Goal: Use online tool/utility: Utilize a website feature to perform a specific function

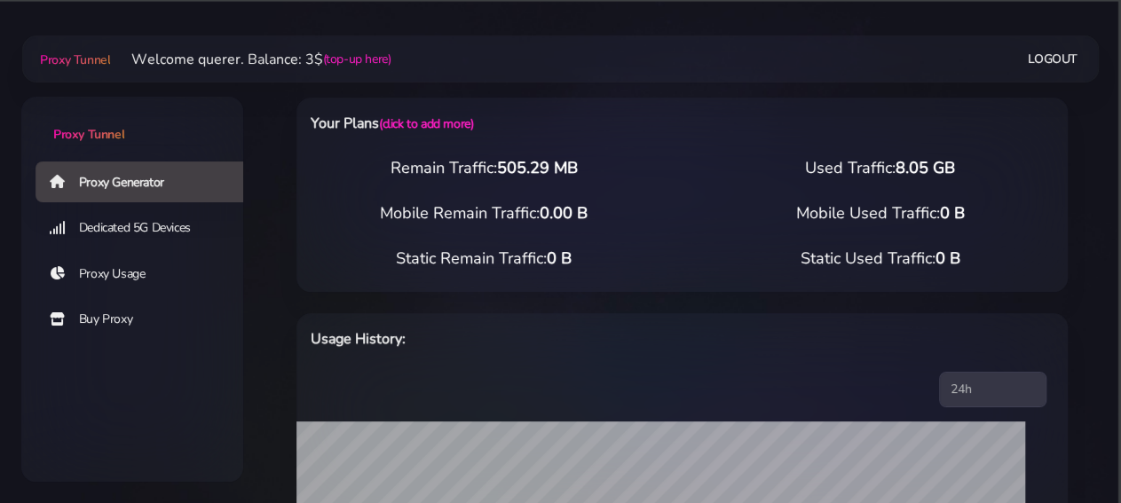
scroll to position [554, 0]
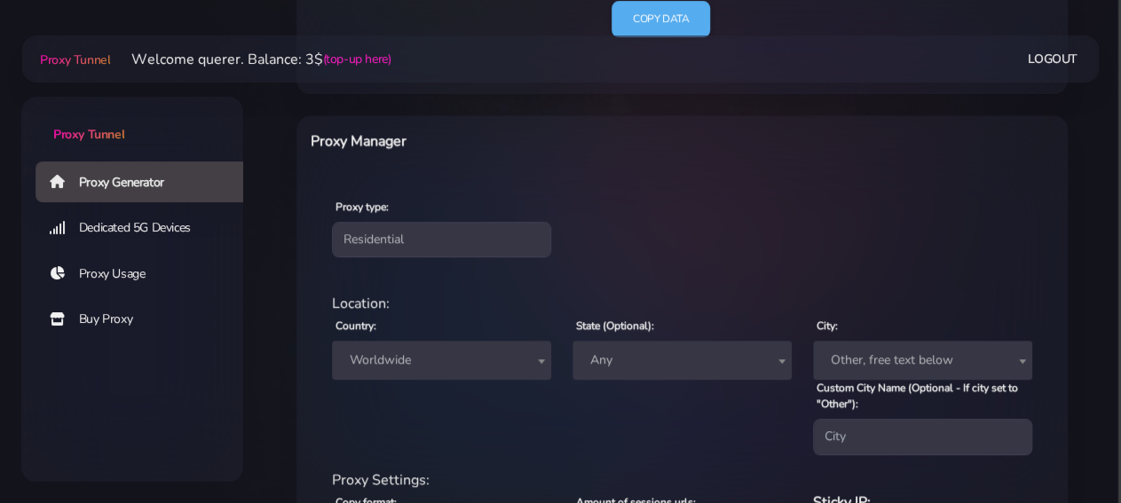
click at [461, 356] on span "Worldwide" at bounding box center [442, 360] width 198 height 25
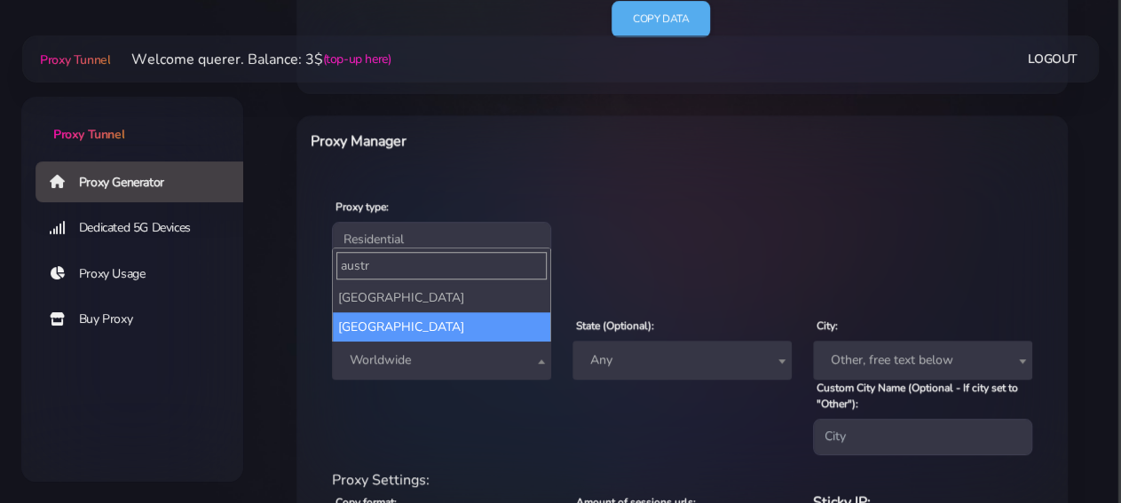
type input "austr"
select select "AU"
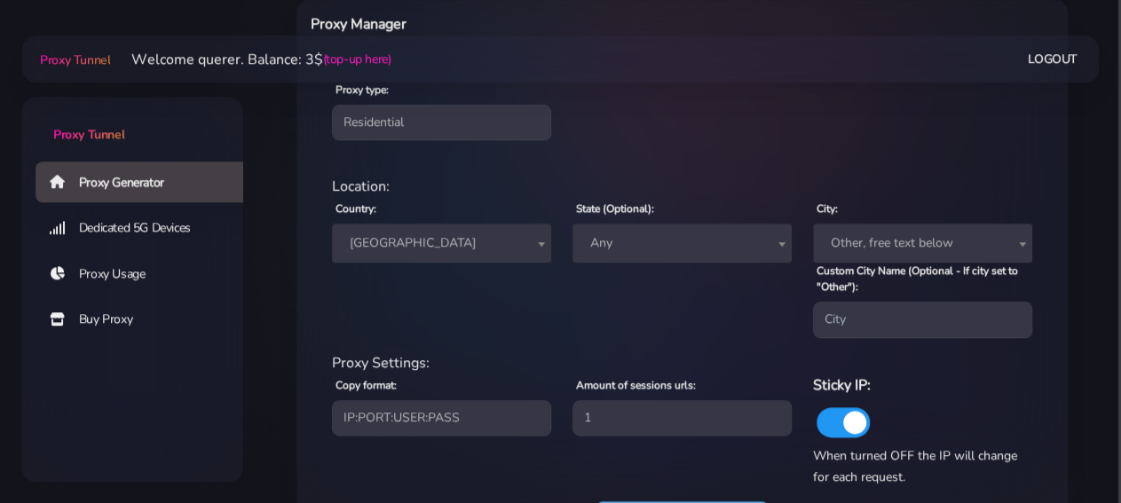
scroll to position [738, 0]
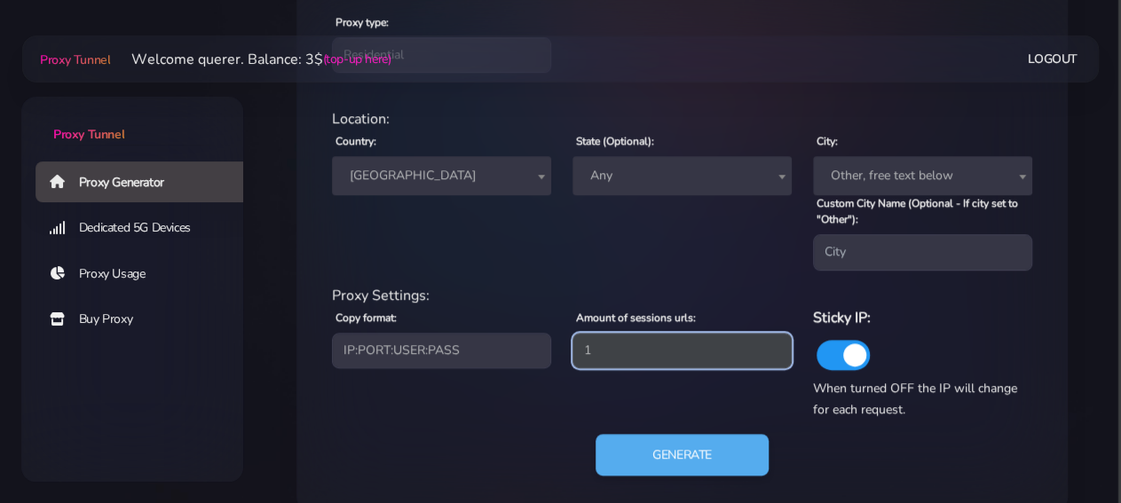
click at [669, 351] on input "1" at bounding box center [681, 351] width 219 height 36
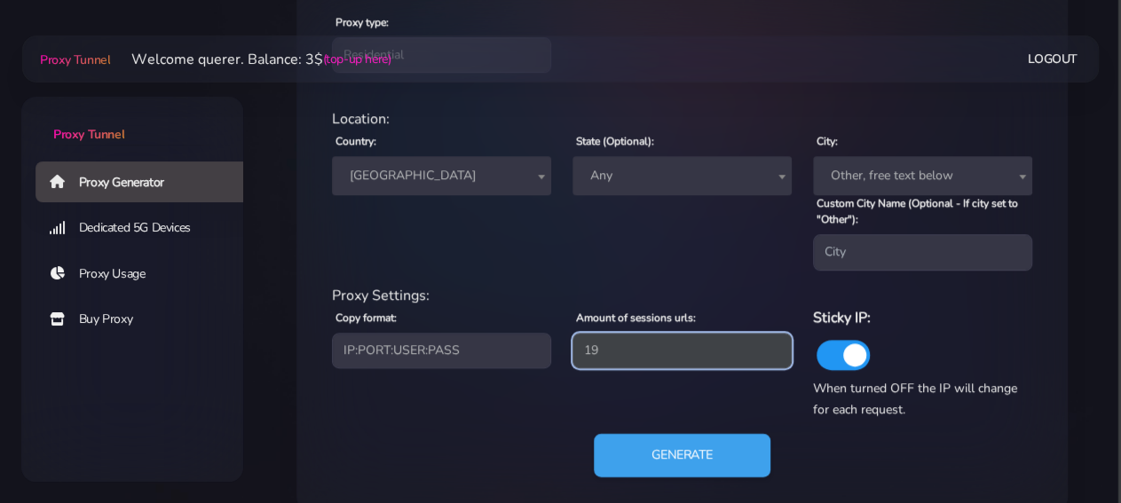
type input "19"
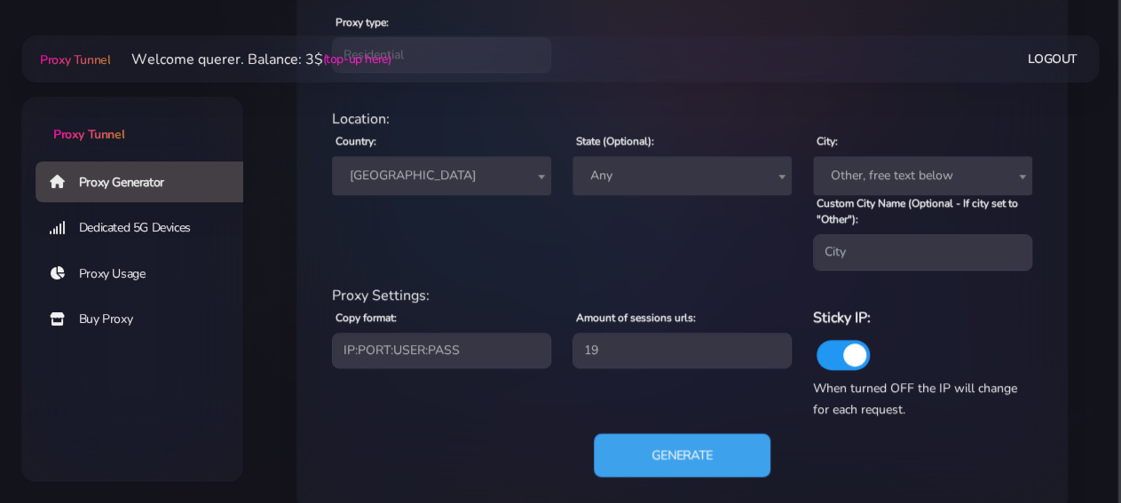
click at [677, 457] on button "Generate" at bounding box center [682, 454] width 177 height 43
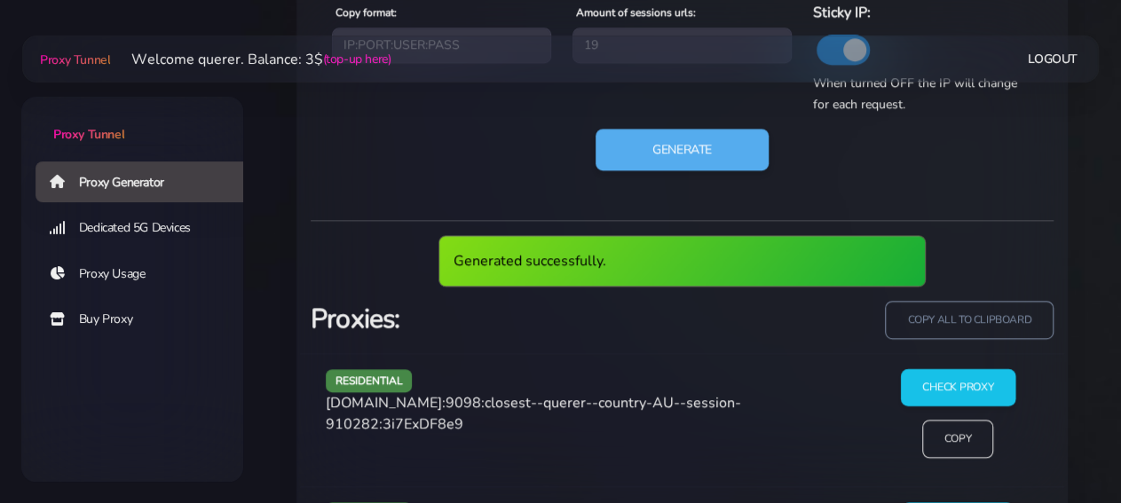
click at [924, 389] on input "Check Proxy" at bounding box center [957, 387] width 114 height 37
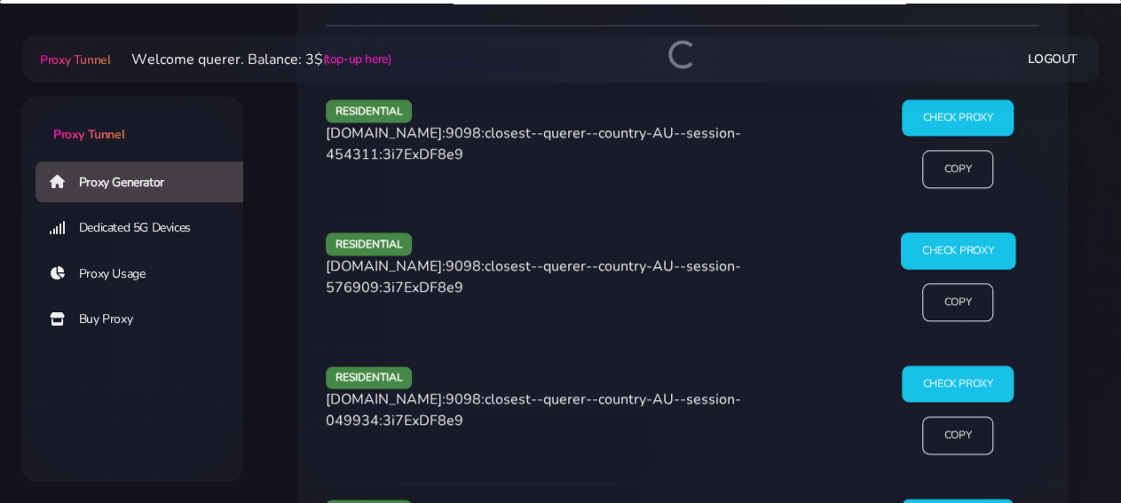
click at [961, 248] on input "Check Proxy" at bounding box center [957, 251] width 114 height 37
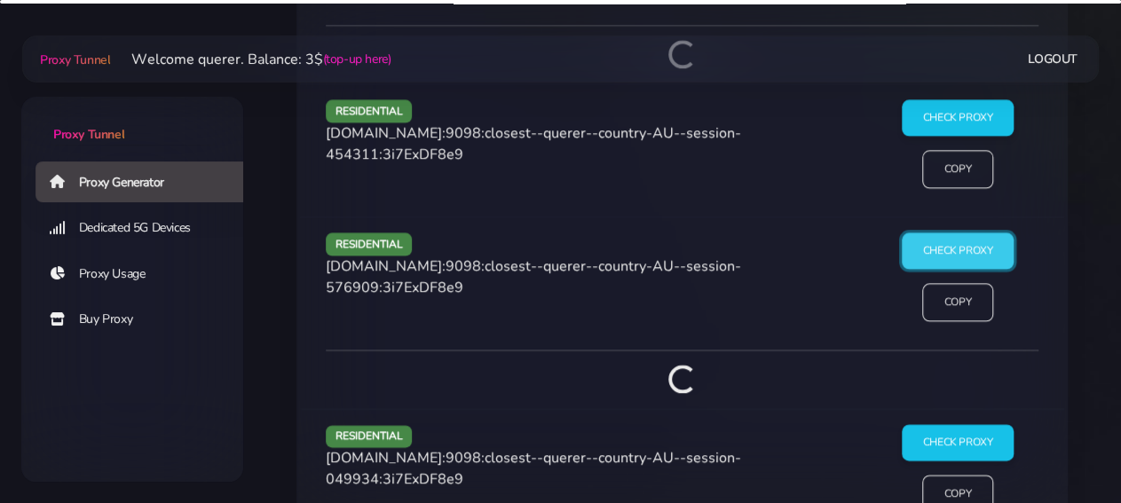
scroll to position [1440, 0]
click at [950, 437] on input "Check Proxy" at bounding box center [957, 442] width 114 height 37
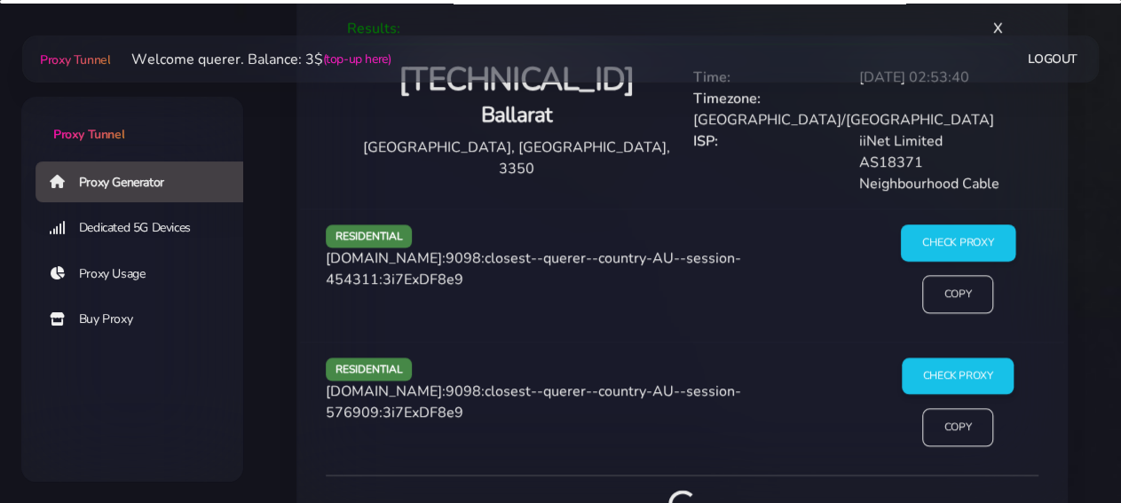
click at [935, 130] on div "iiNet Limited" at bounding box center [931, 140] width 166 height 21
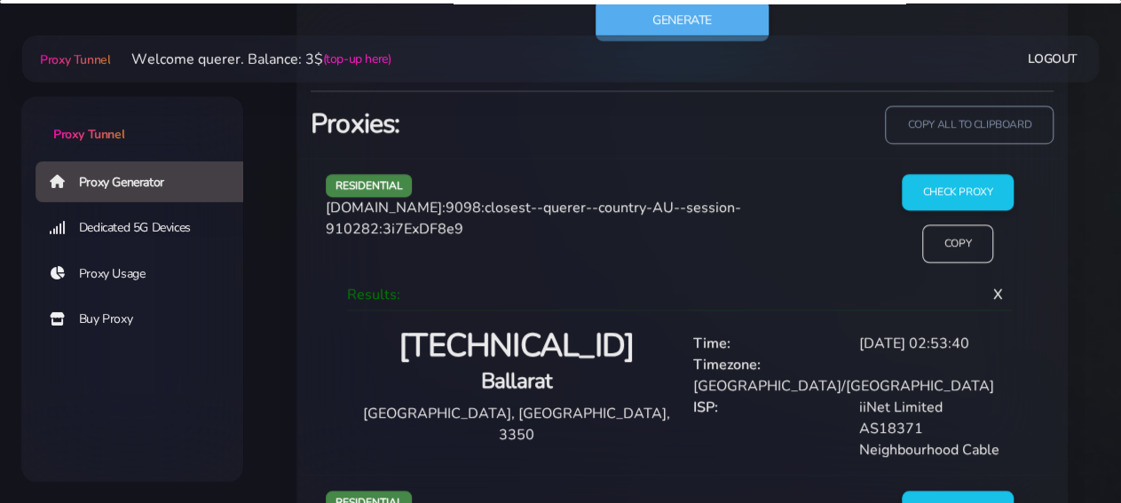
scroll to position [1070, 0]
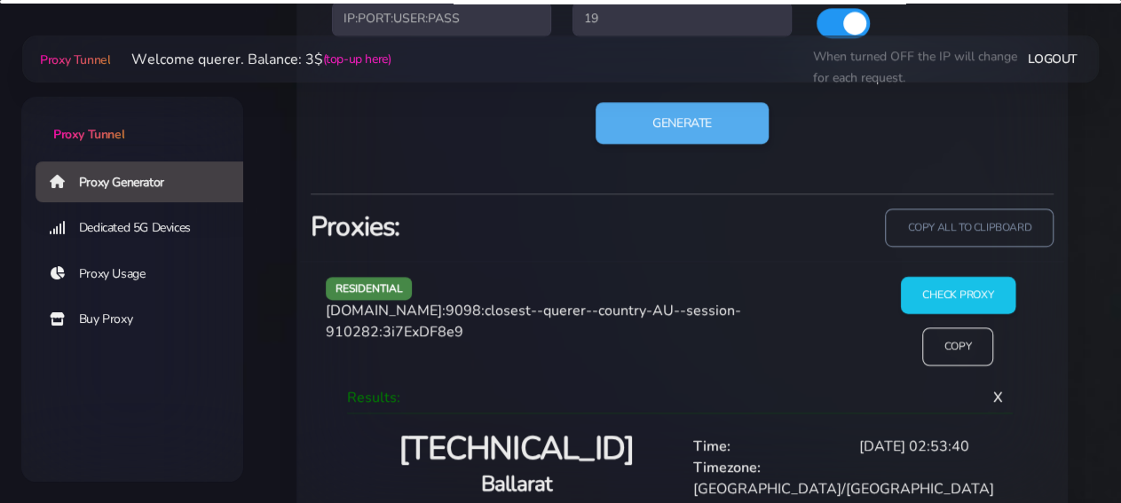
click at [950, 304] on input "Check Proxy" at bounding box center [957, 295] width 114 height 37
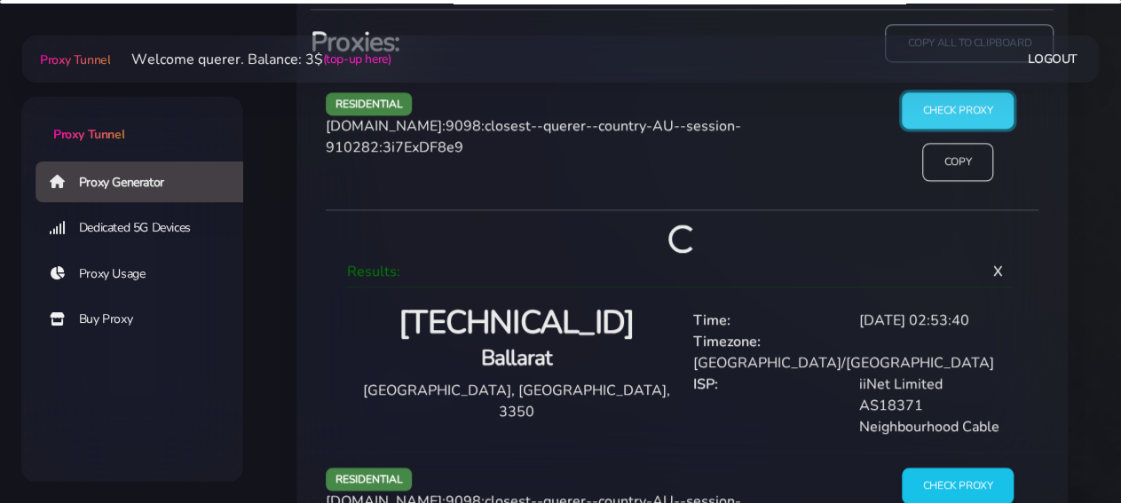
scroll to position [1532, 0]
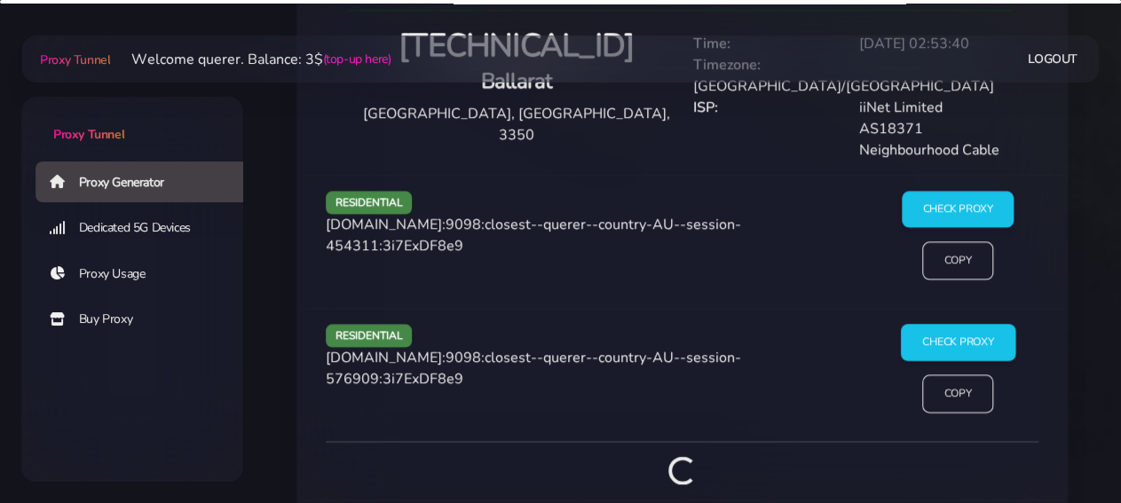
click at [942, 324] on input "Check Proxy" at bounding box center [957, 342] width 114 height 37
click at [952, 191] on input "Check Proxy" at bounding box center [957, 209] width 114 height 37
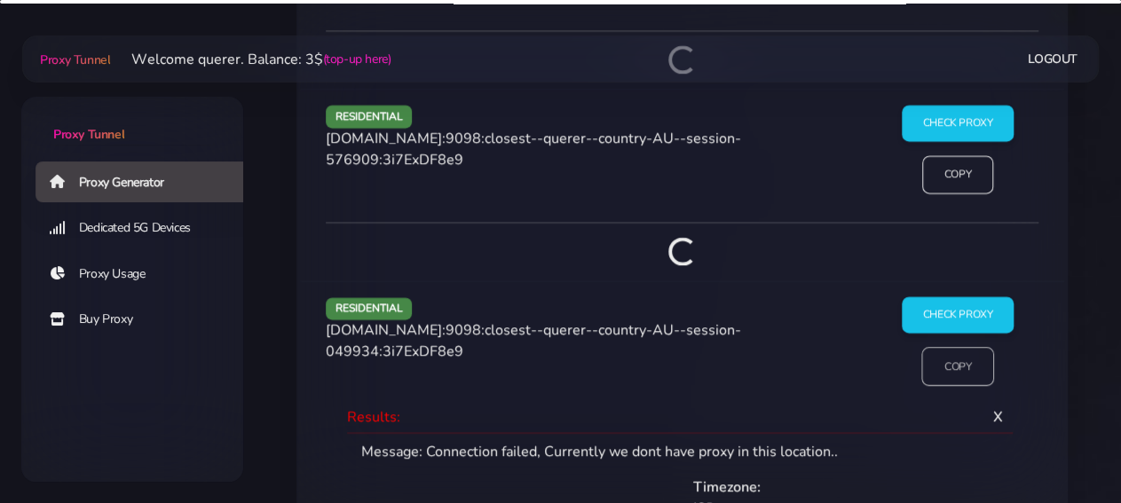
scroll to position [1901, 0]
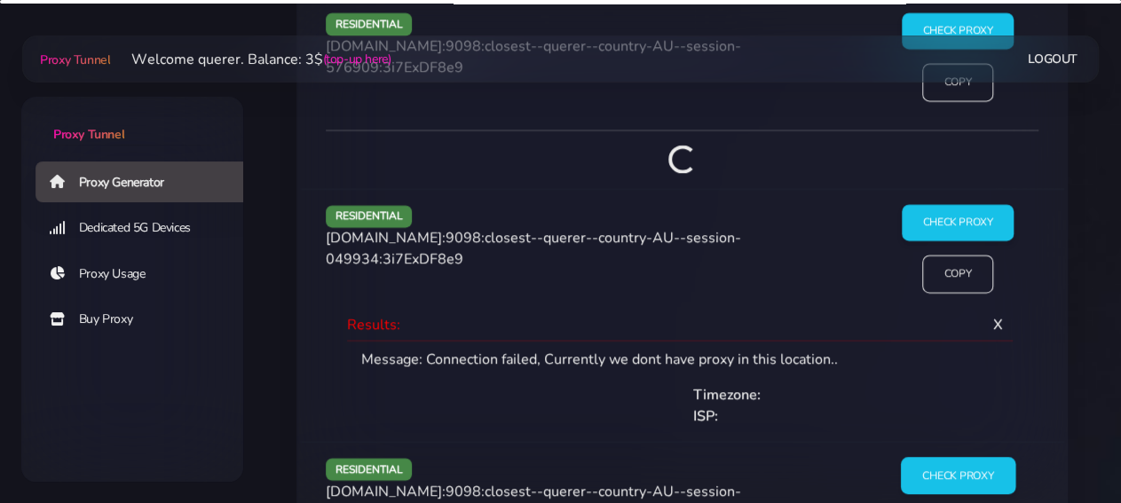
click at [948, 458] on input "Check Proxy" at bounding box center [957, 476] width 114 height 37
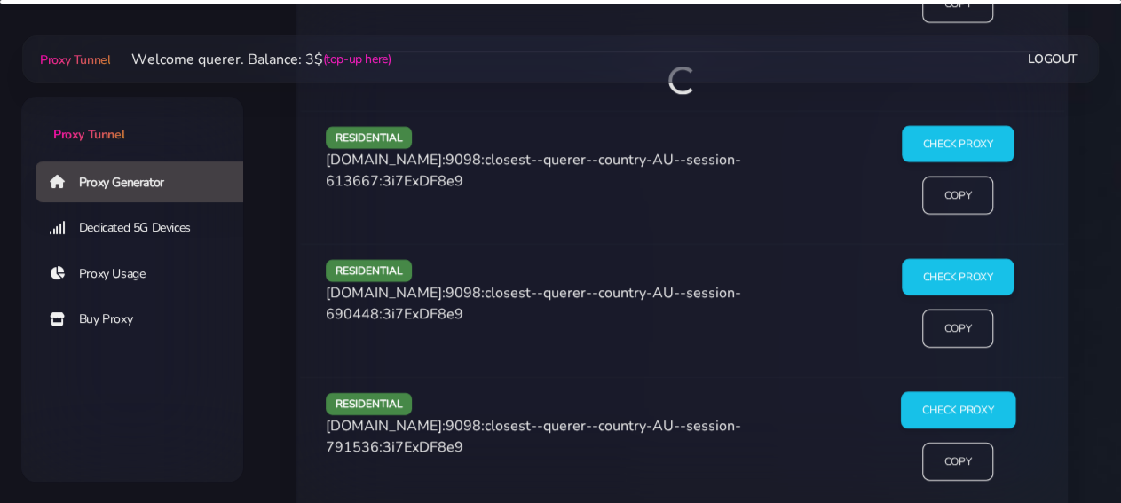
scroll to position [2455, 0]
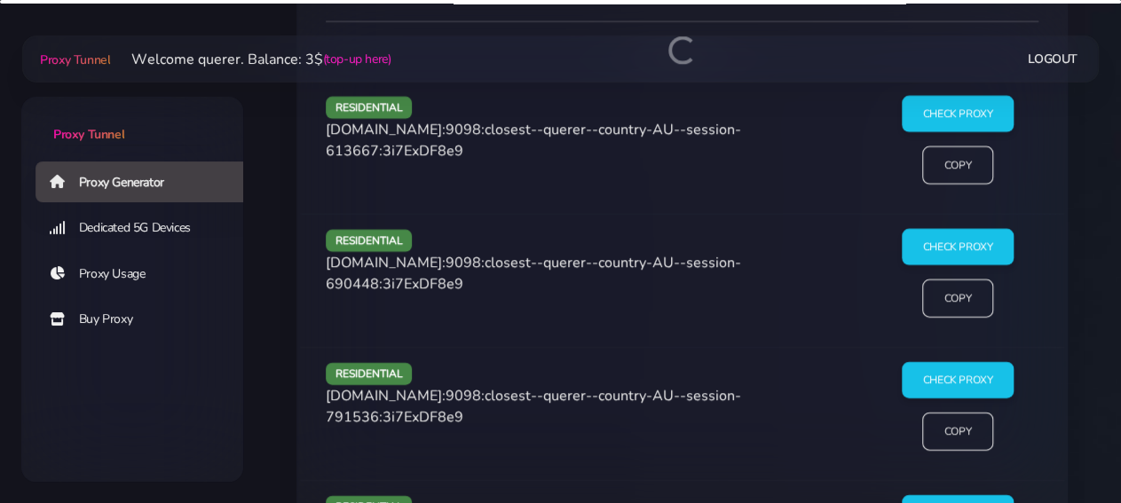
click at [955, 370] on div "Check Proxy Copy" at bounding box center [957, 413] width 184 height 103
click at [963, 362] on input "Check Proxy" at bounding box center [957, 380] width 114 height 37
click at [952, 214] on div "residential agg.proxytunnel.io:9098:closest--querer--country-AU--session-690448…" at bounding box center [682, 280] width 764 height 133
click at [952, 229] on input "Check Proxy" at bounding box center [957, 247] width 114 height 37
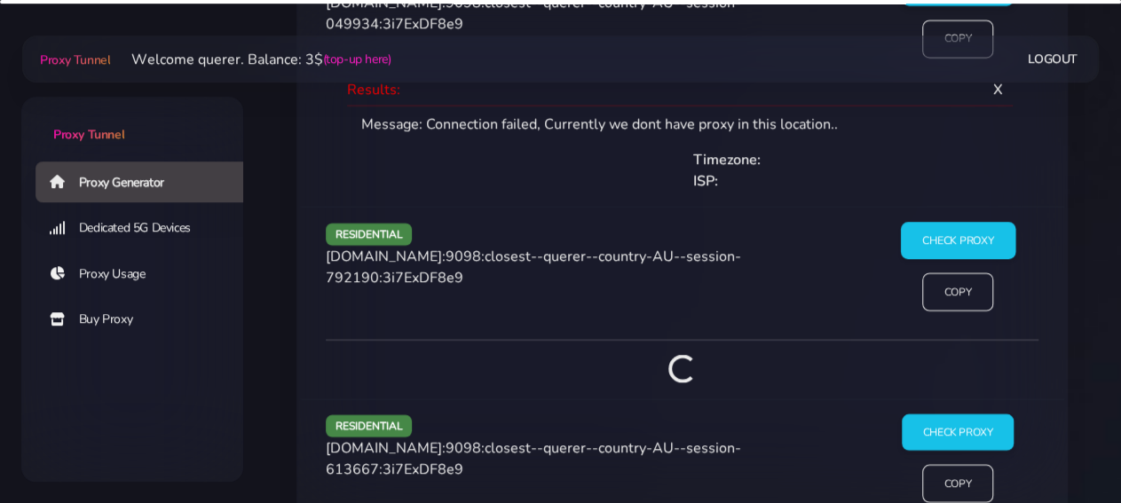
scroll to position [2086, 0]
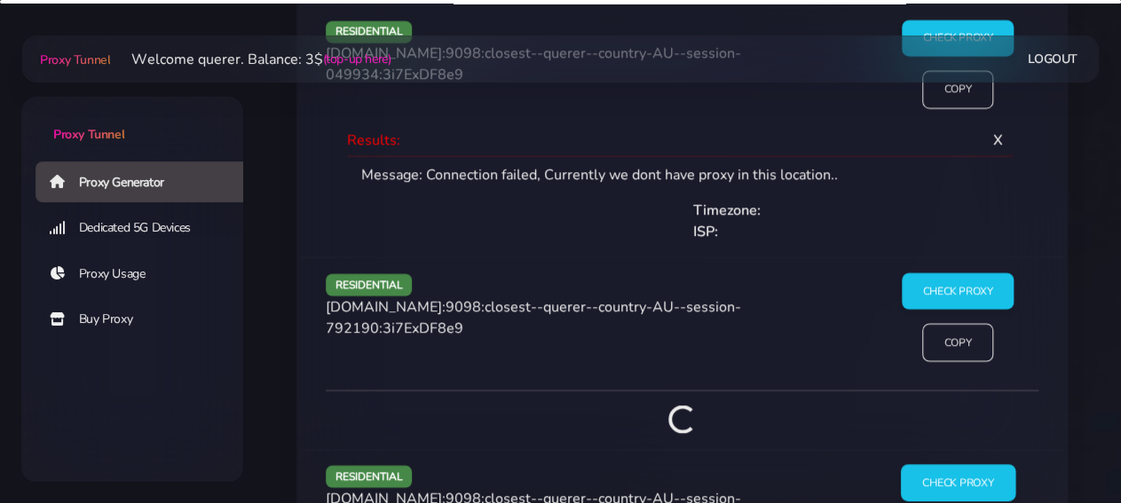
click at [946, 465] on input "Check Proxy" at bounding box center [957, 483] width 114 height 37
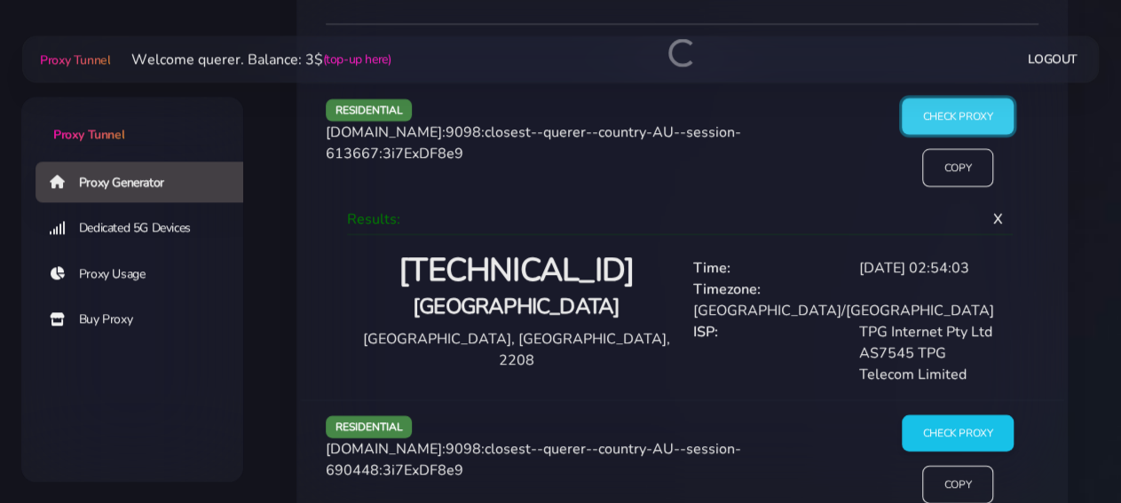
scroll to position [2363, 0]
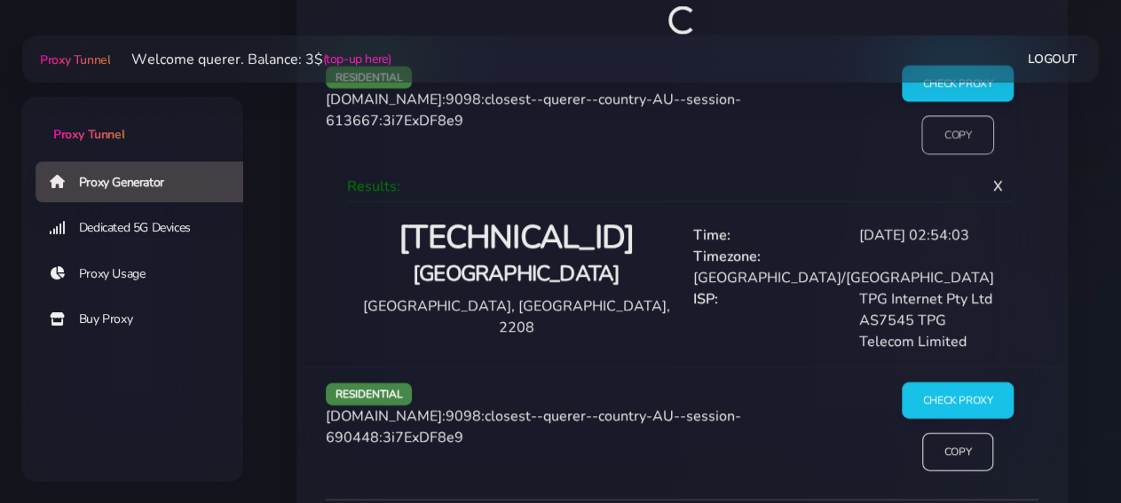
click at [952, 137] on input "Copy" at bounding box center [957, 135] width 73 height 39
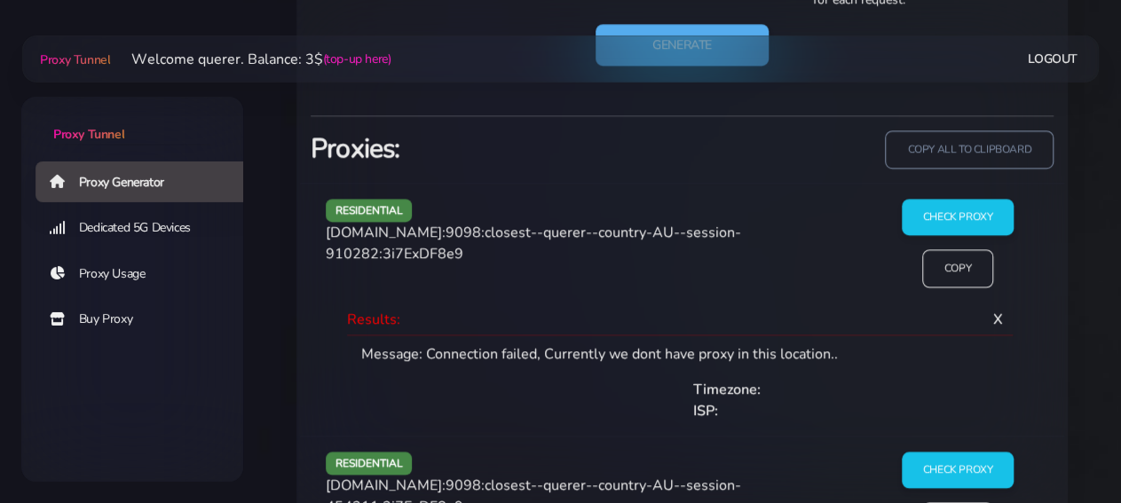
scroll to position [978, 0]
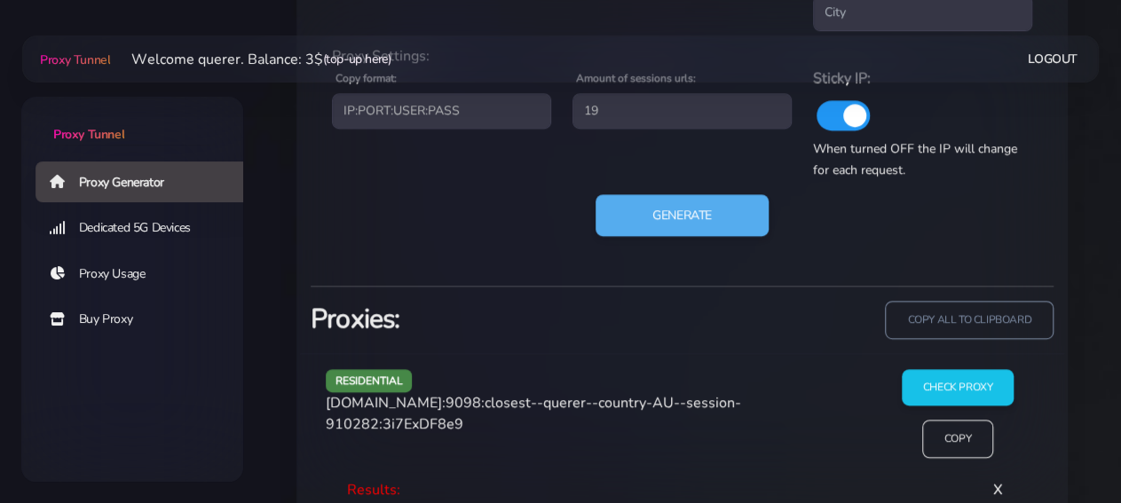
click at [391, 60] on link "(top-up here)" at bounding box center [356, 59] width 68 height 19
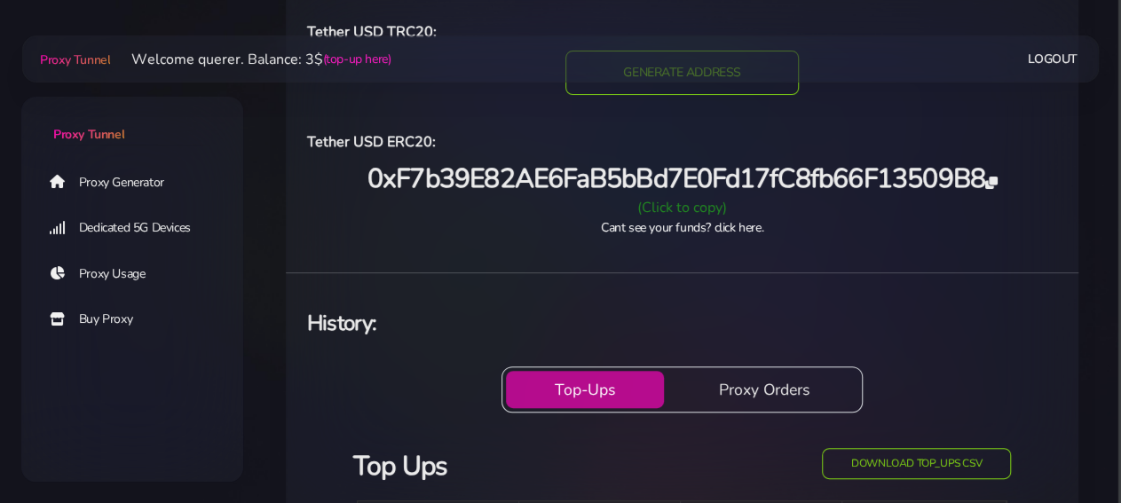
scroll to position [92, 0]
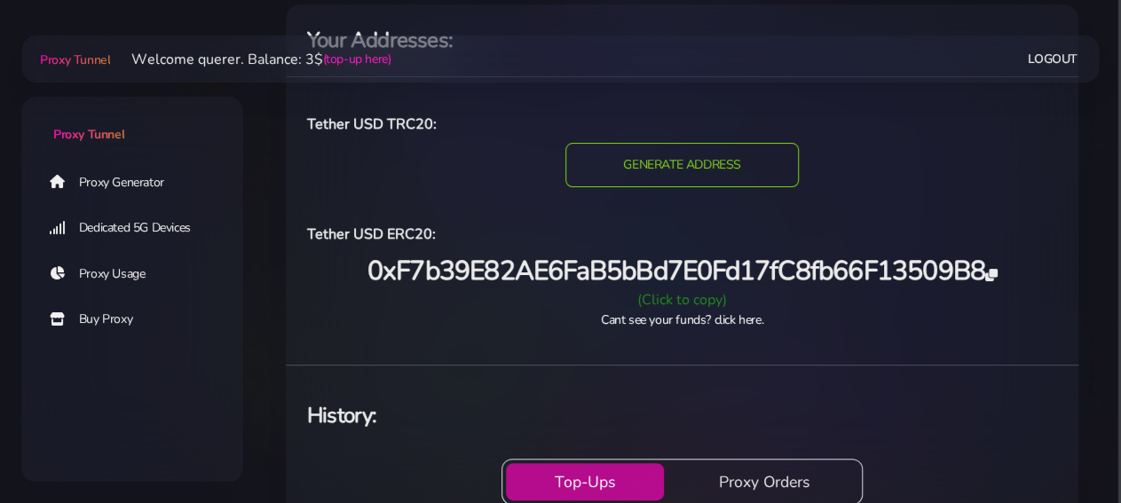
click at [638, 269] on span "0xF7b39E82AE6FaB5bBd7E0Fd17fC8fb66F13509B8" at bounding box center [682, 271] width 630 height 36
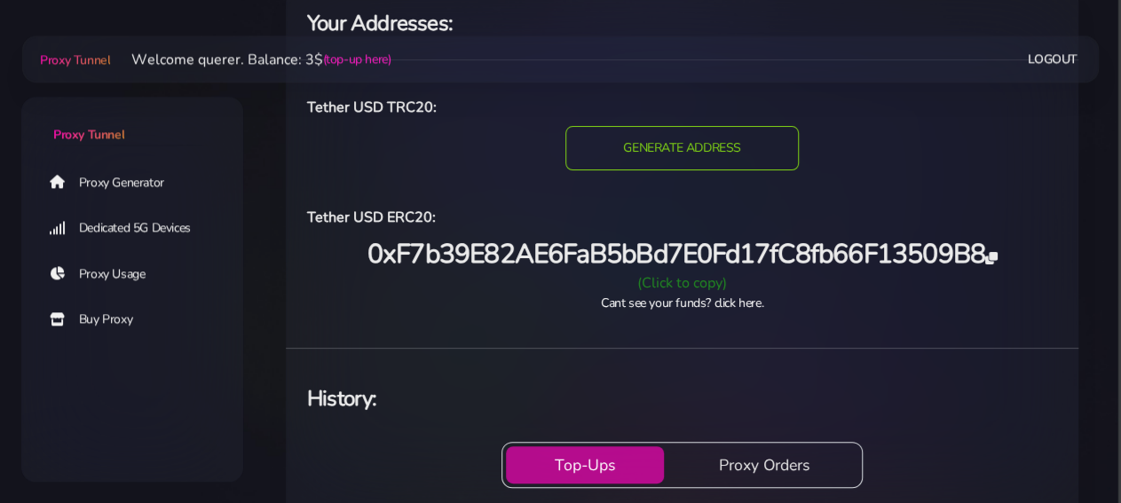
scroll to position [0, 0]
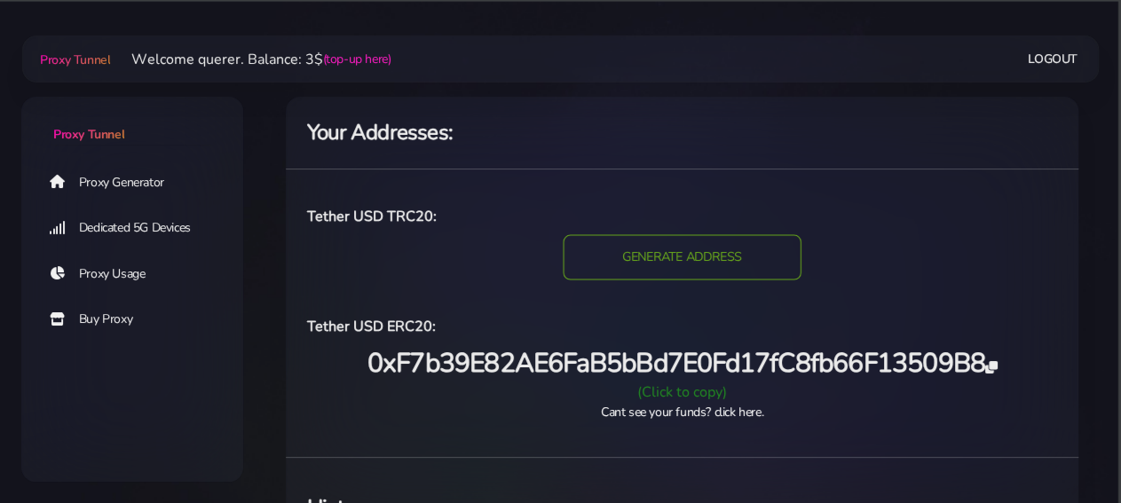
click at [613, 278] on input "GENERATE ADDRESS" at bounding box center [683, 257] width 238 height 45
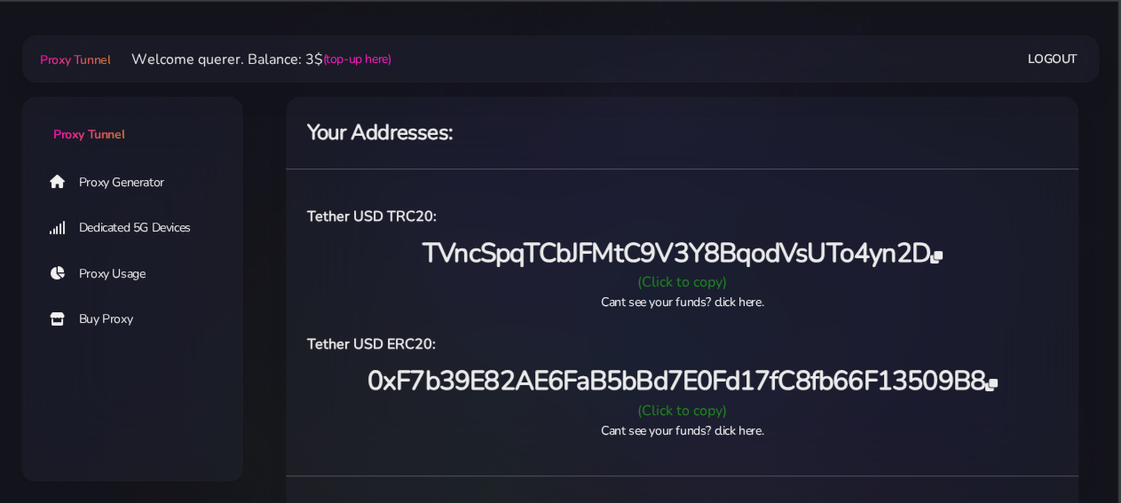
click at [454, 377] on span "0xF7b39E82AE6FaB5bBd7E0Fd17fC8fb66F13509B8" at bounding box center [682, 381] width 630 height 36
